Goal: Information Seeking & Learning: Learn about a topic

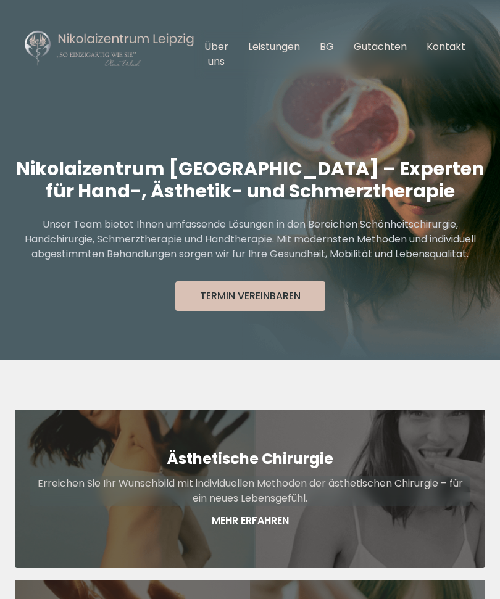
click at [227, 53] on link "Über uns" at bounding box center [216, 53] width 24 height 29
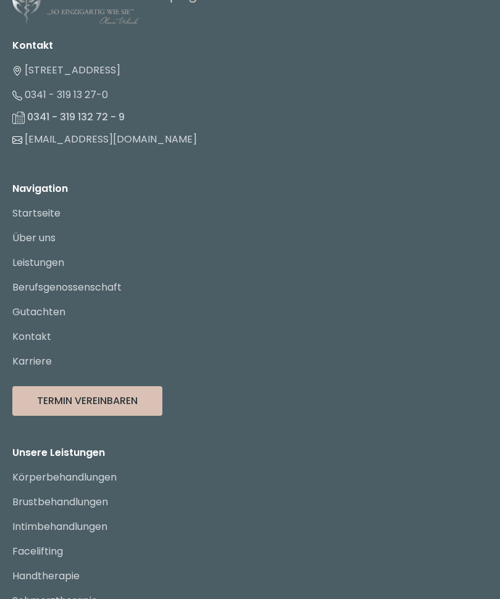
scroll to position [13312, 0]
click at [54, 262] on link "Leistungen" at bounding box center [38, 262] width 52 height 14
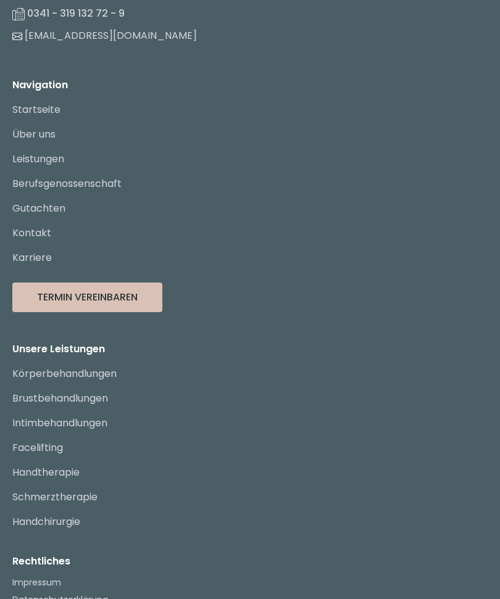
scroll to position [13457, 0]
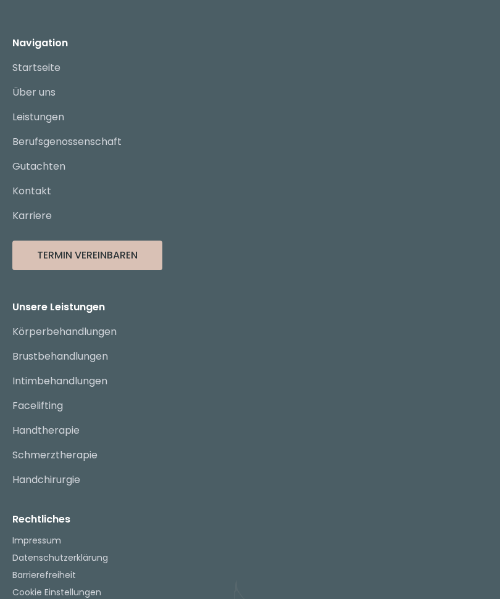
click at [65, 357] on link "Brustbehandlungen" at bounding box center [60, 356] width 96 height 14
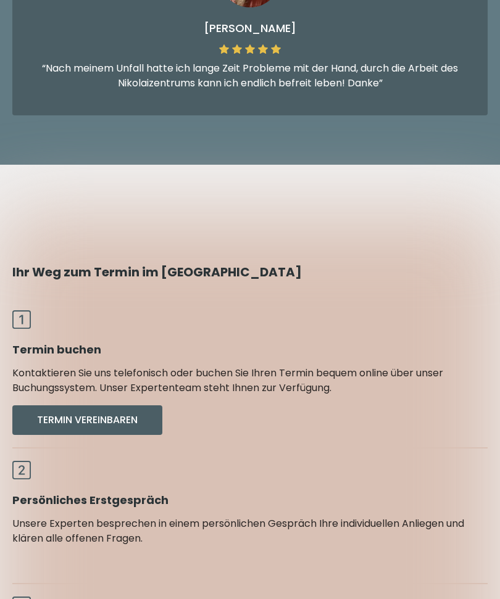
scroll to position [4262, 0]
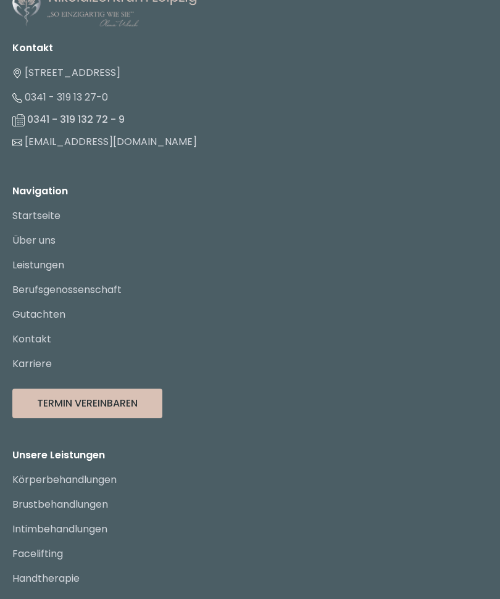
scroll to position [4576, 0]
